Goal: Task Accomplishment & Management: Use online tool/utility

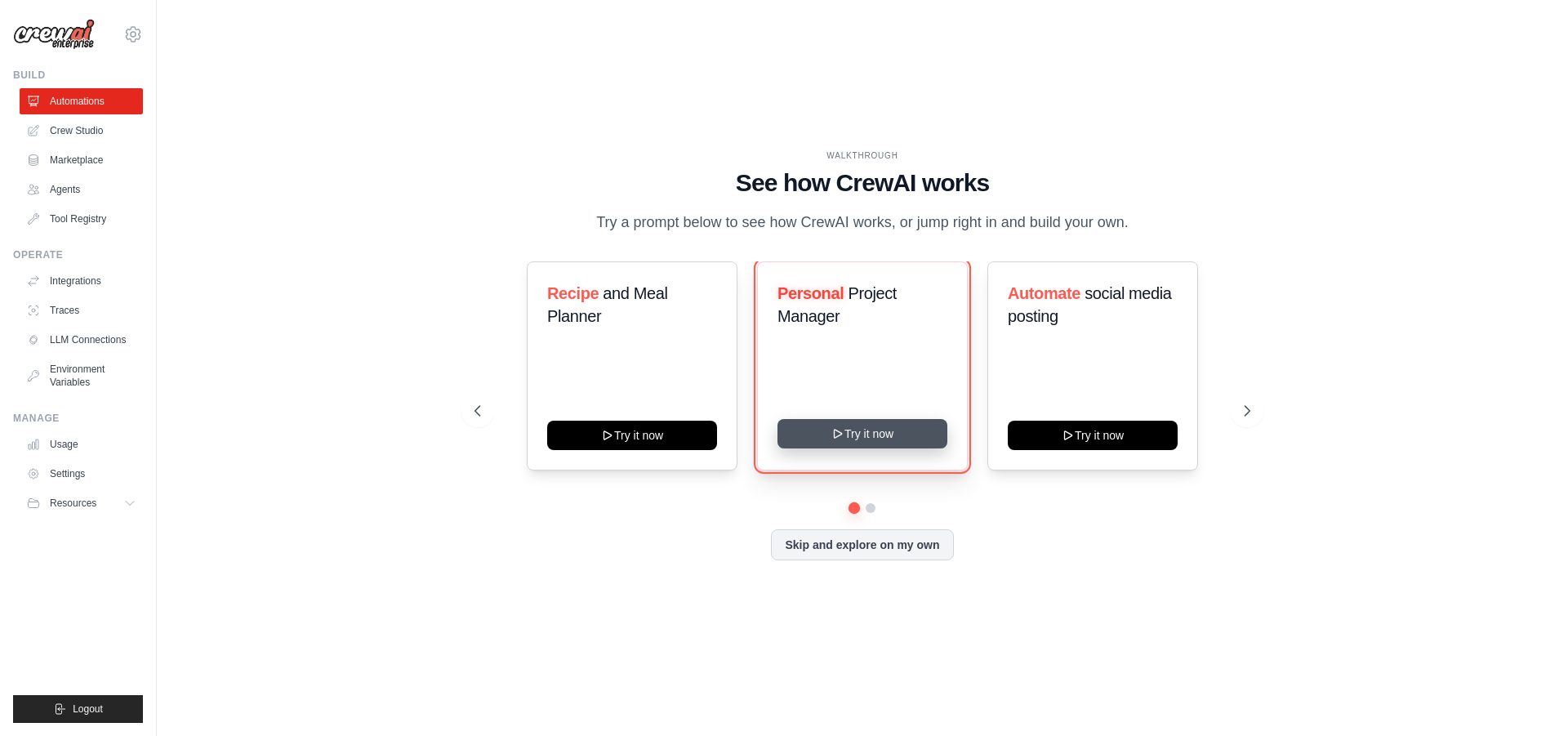
click at [871, 431] on button "Try it now" at bounding box center [863, 433] width 170 height 29
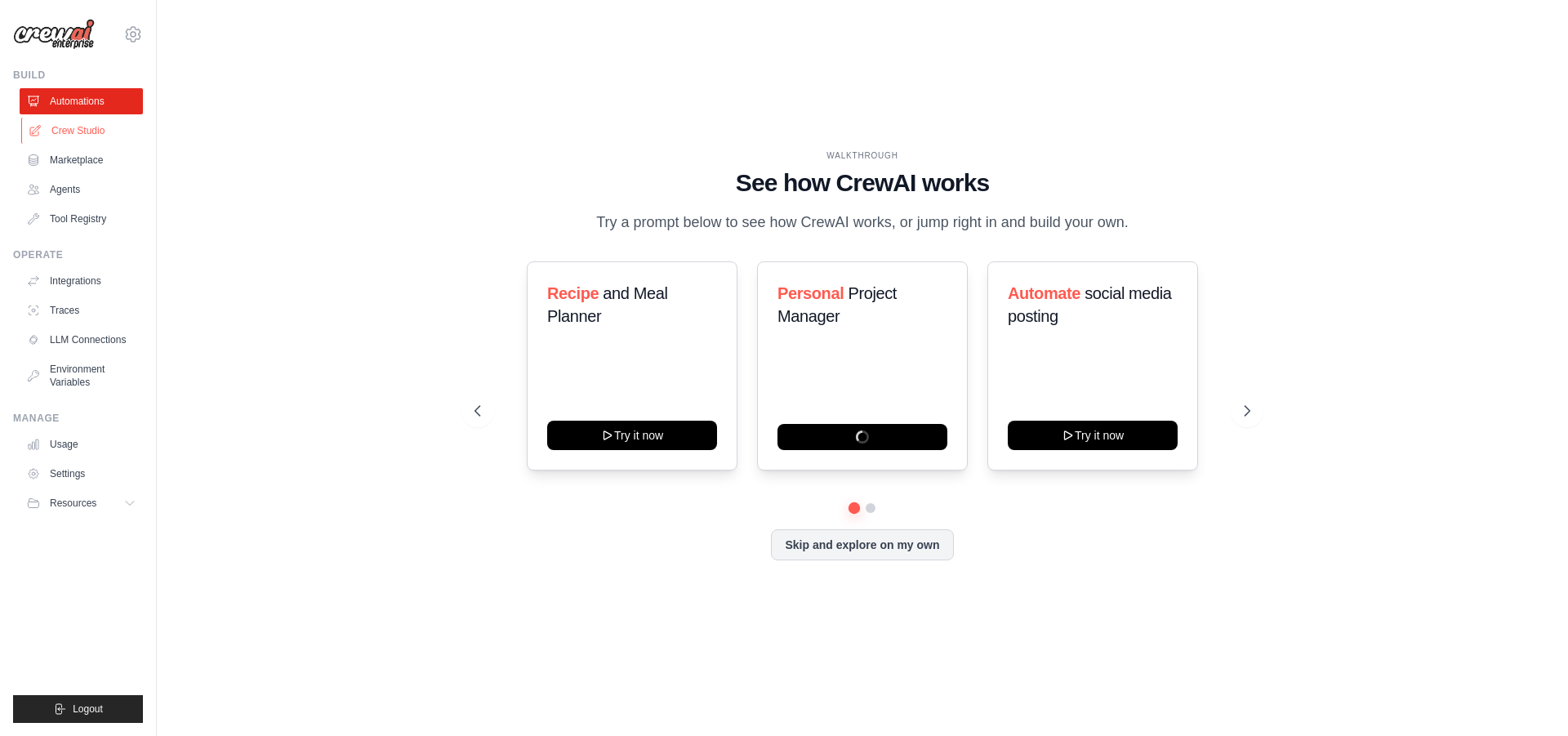
click at [71, 126] on link "Crew Studio" at bounding box center [83, 130] width 124 height 26
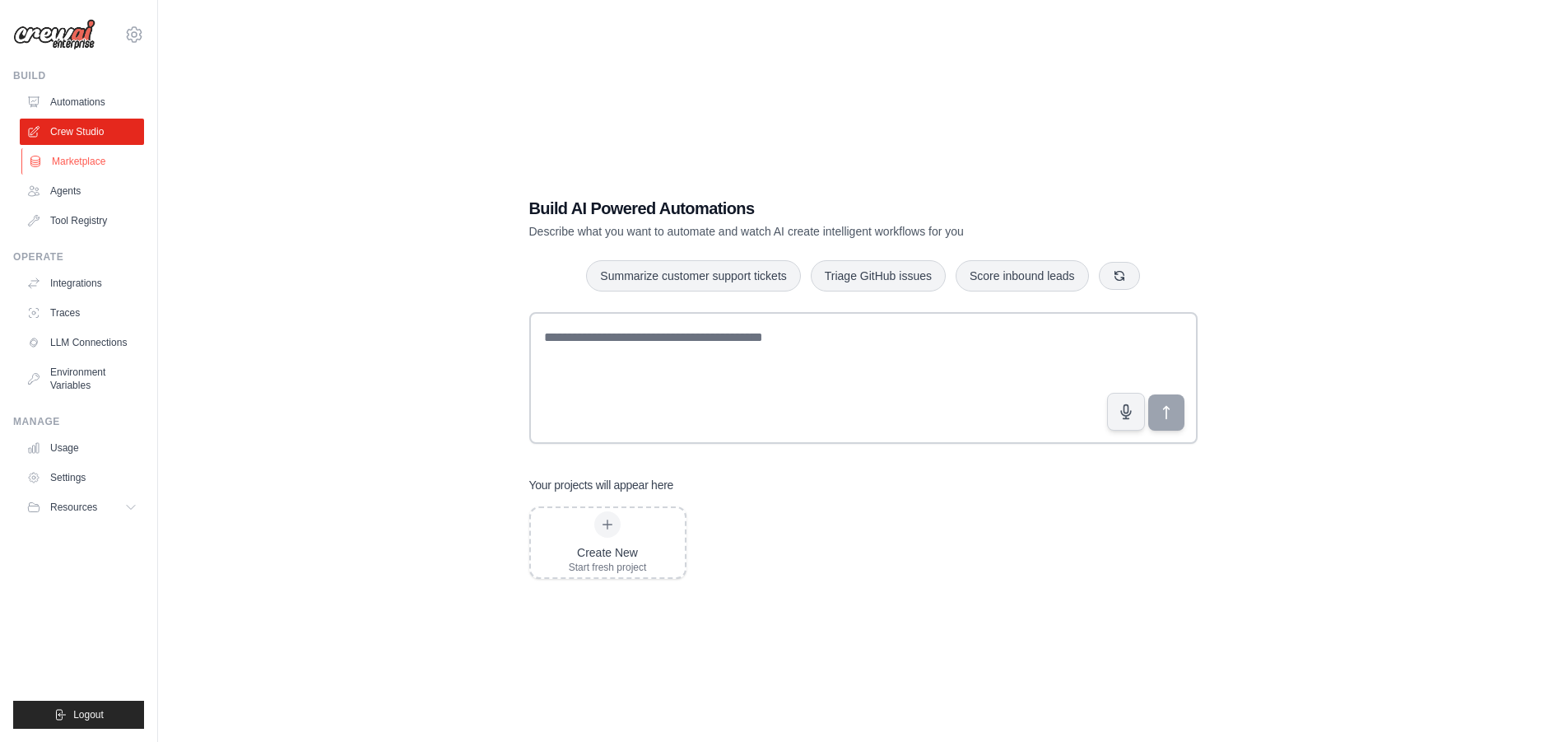
click at [112, 166] on link "Marketplace" at bounding box center [84, 160] width 125 height 26
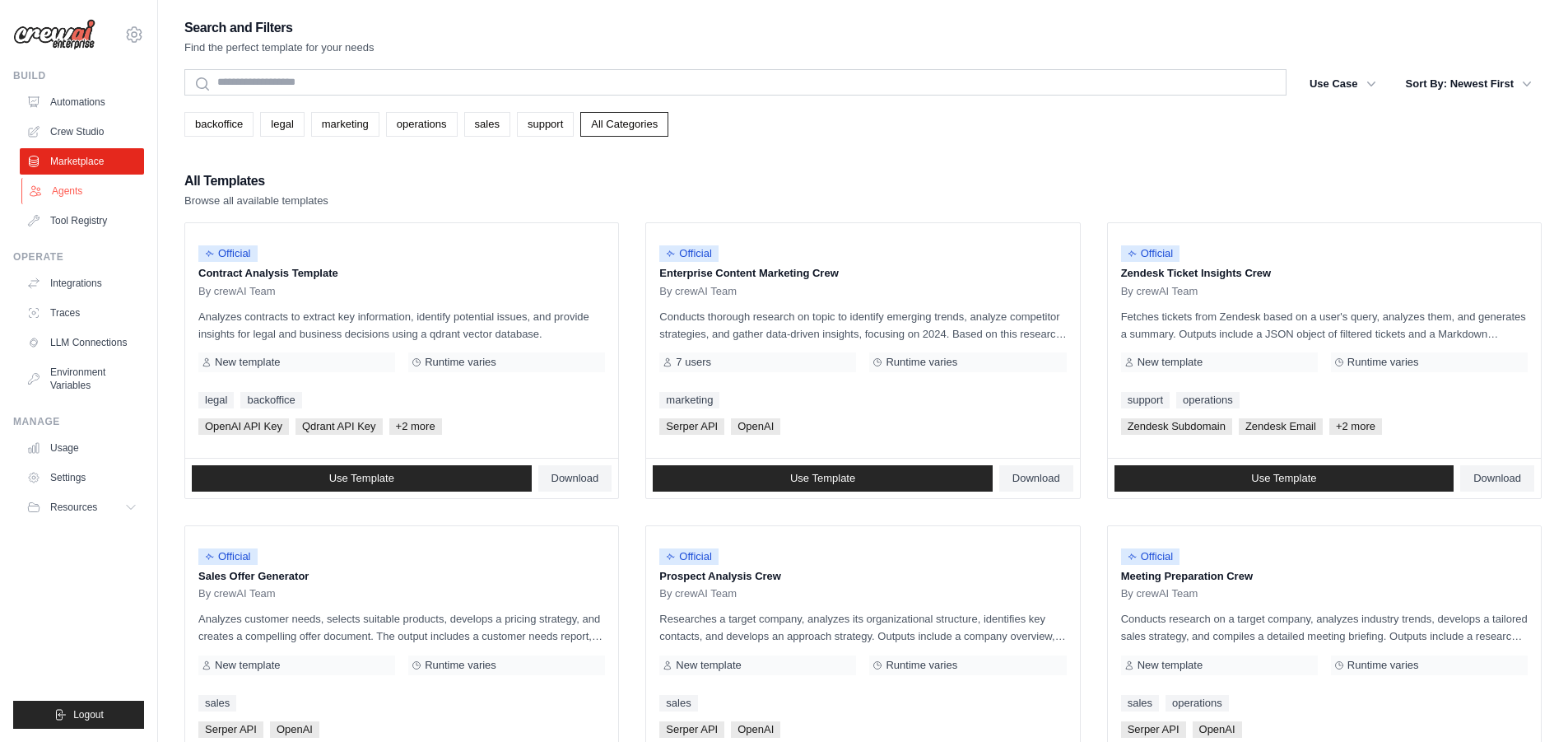
click at [89, 193] on link "Agents" at bounding box center [84, 191] width 125 height 26
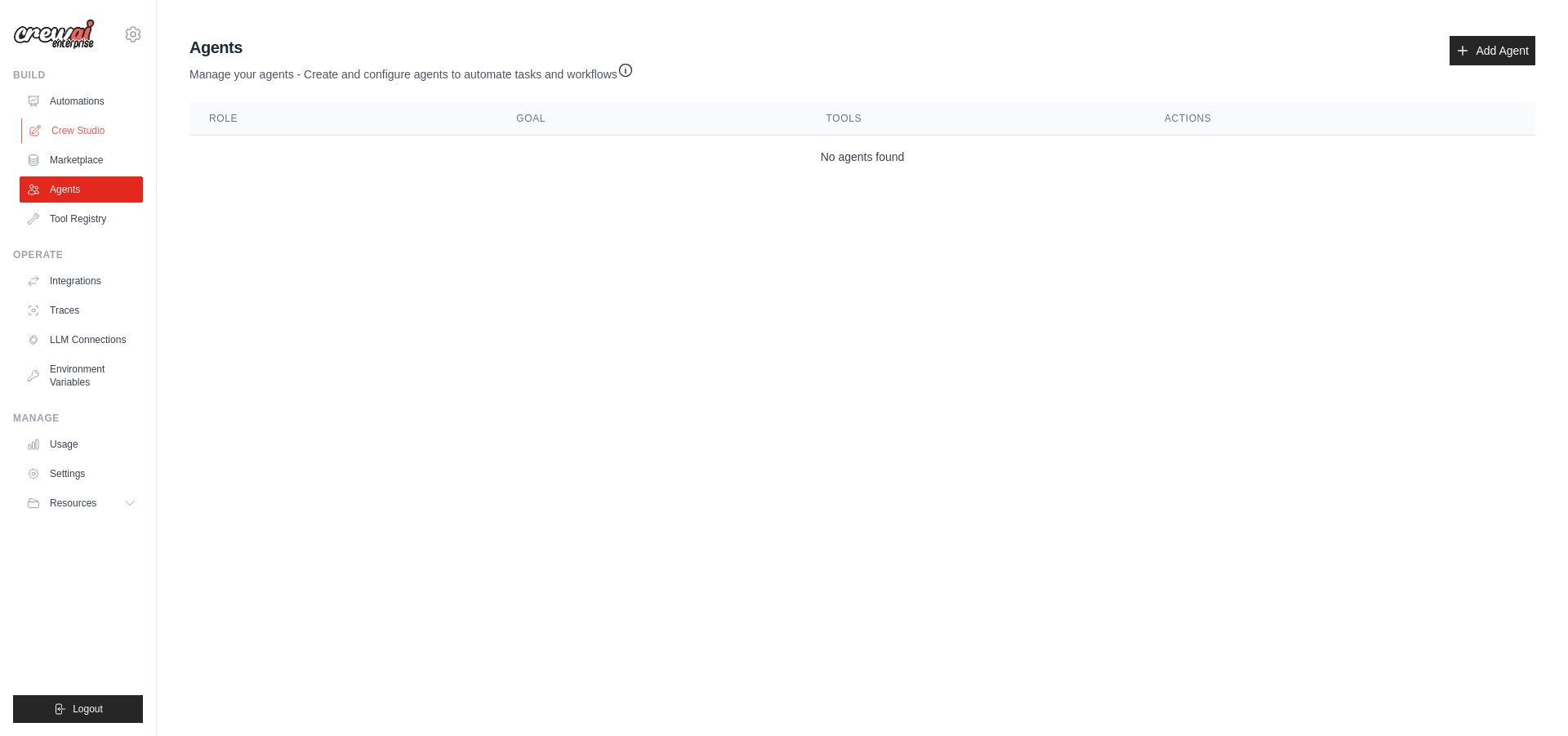
click at [117, 127] on link "Crew Studio" at bounding box center [83, 130] width 124 height 26
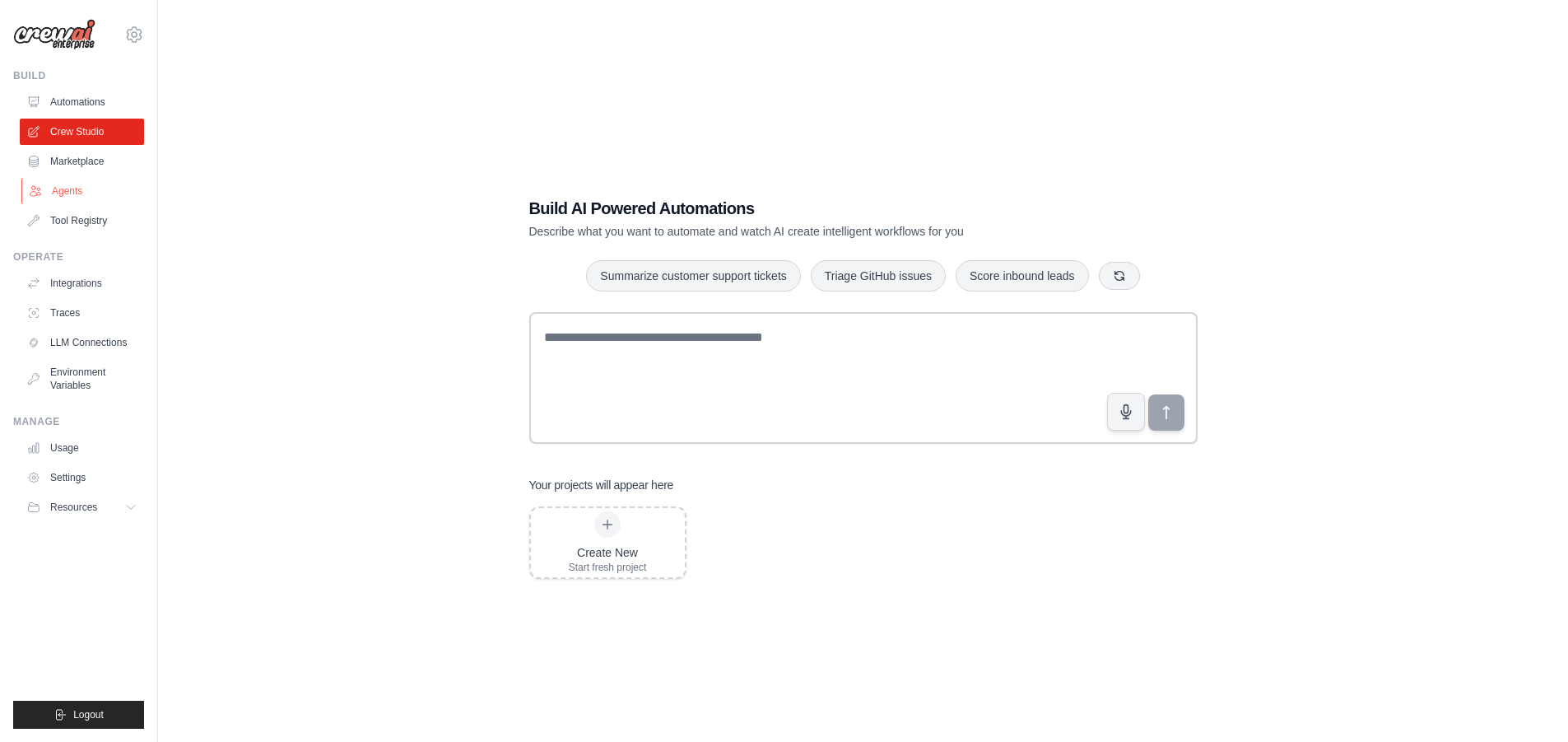
click at [112, 180] on link "Agents" at bounding box center [84, 191] width 125 height 26
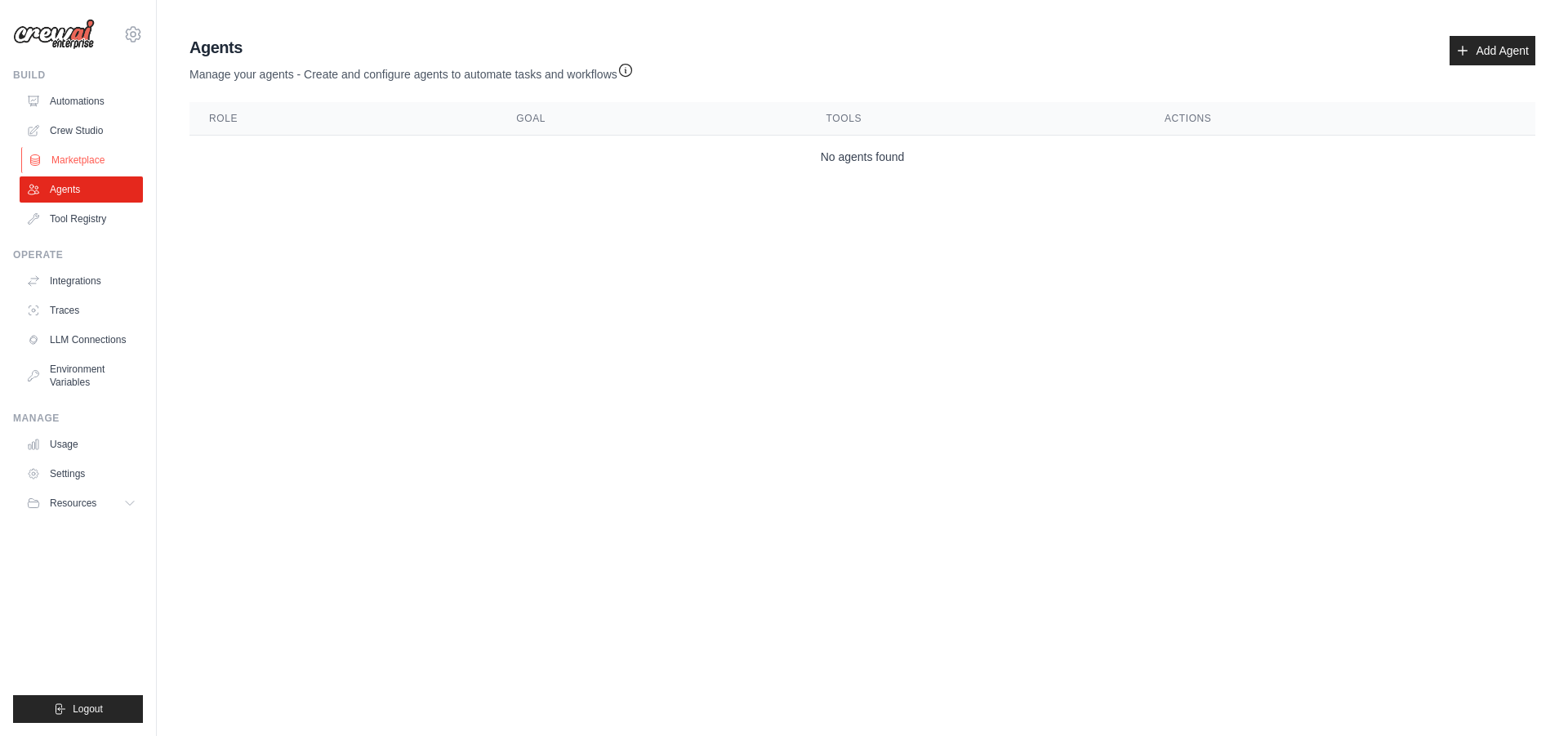
click at [109, 162] on link "Marketplace" at bounding box center [83, 159] width 124 height 26
